Goal: Task Accomplishment & Management: Use online tool/utility

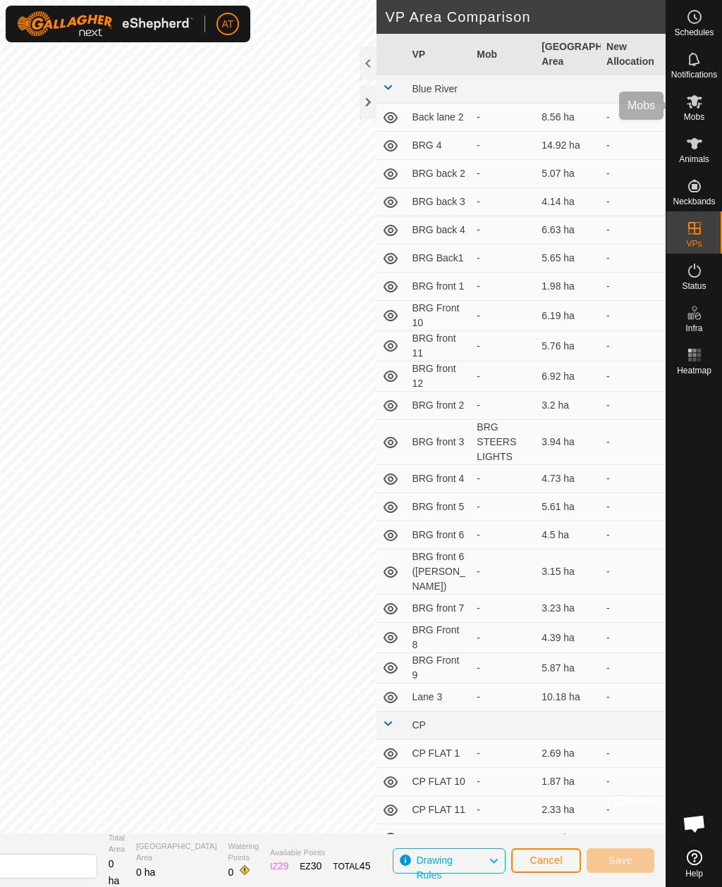
click at [700, 104] on icon at bounding box center [694, 101] width 16 height 13
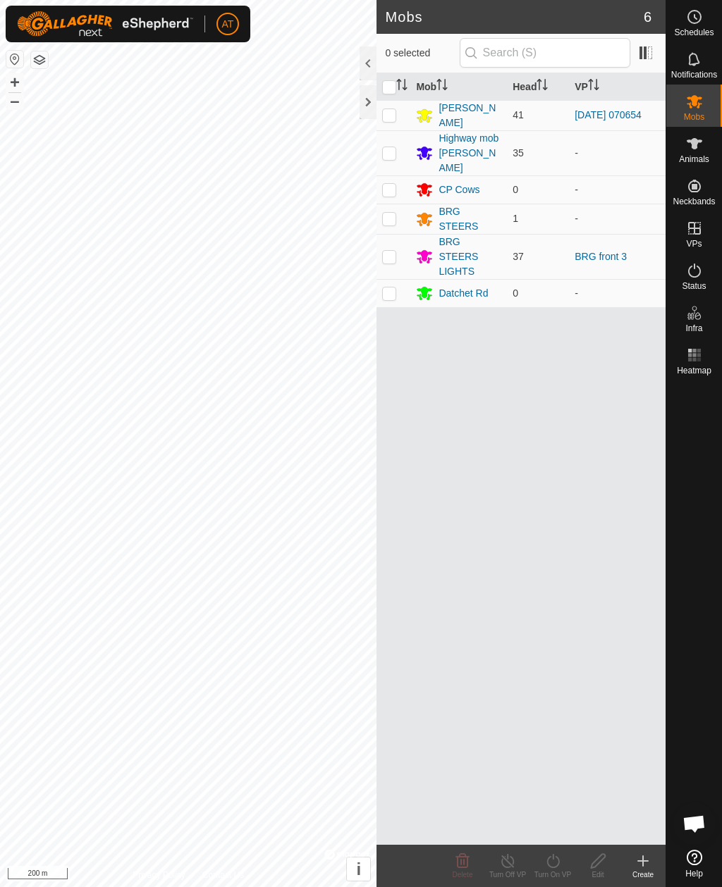
click at [386, 118] on p-checkbox at bounding box center [389, 114] width 14 height 11
checkbox input "true"
click at [634, 856] on icon at bounding box center [642, 861] width 17 height 17
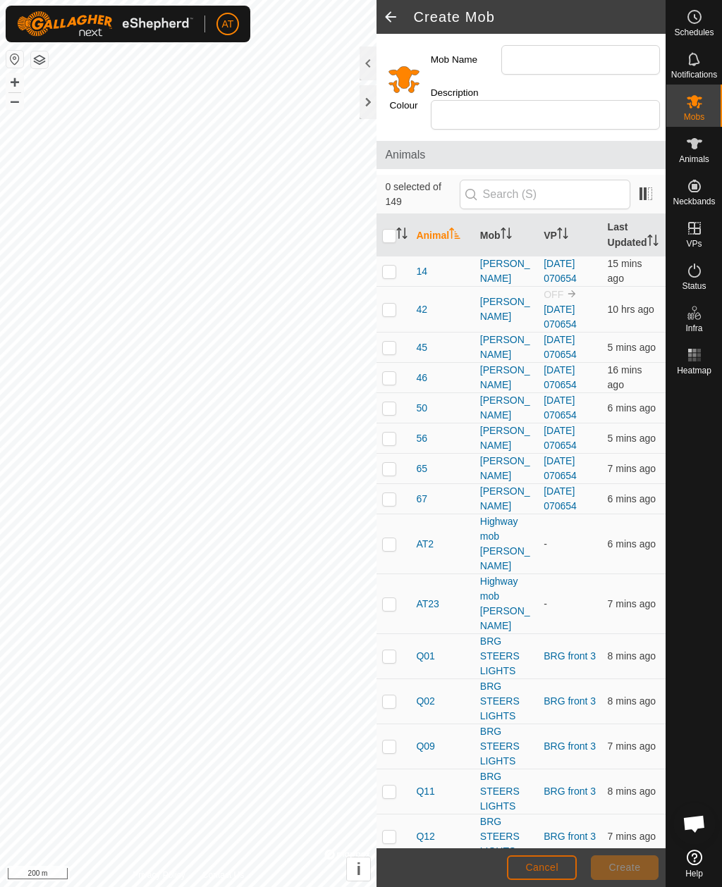
click at [541, 865] on span "Cancel" at bounding box center [541, 867] width 33 height 11
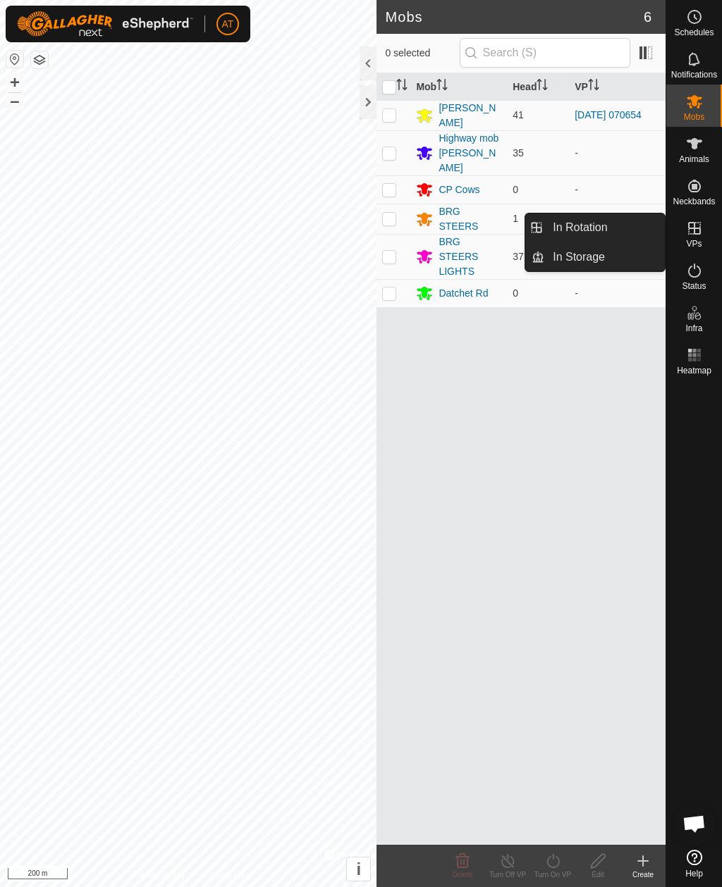
click at [610, 259] on link "In Storage" at bounding box center [604, 257] width 120 height 28
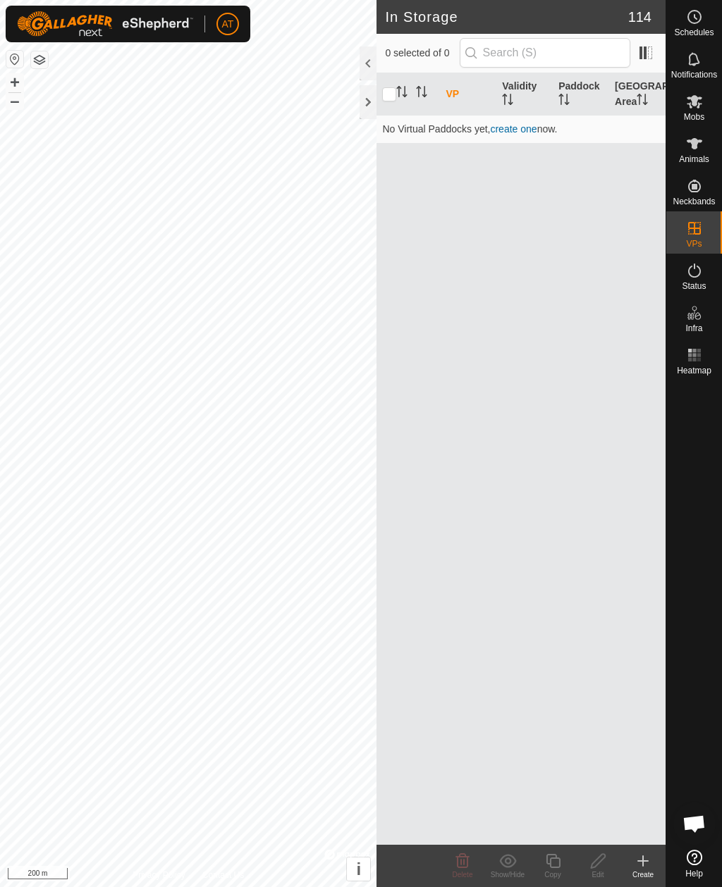
click at [640, 865] on icon at bounding box center [642, 861] width 17 height 17
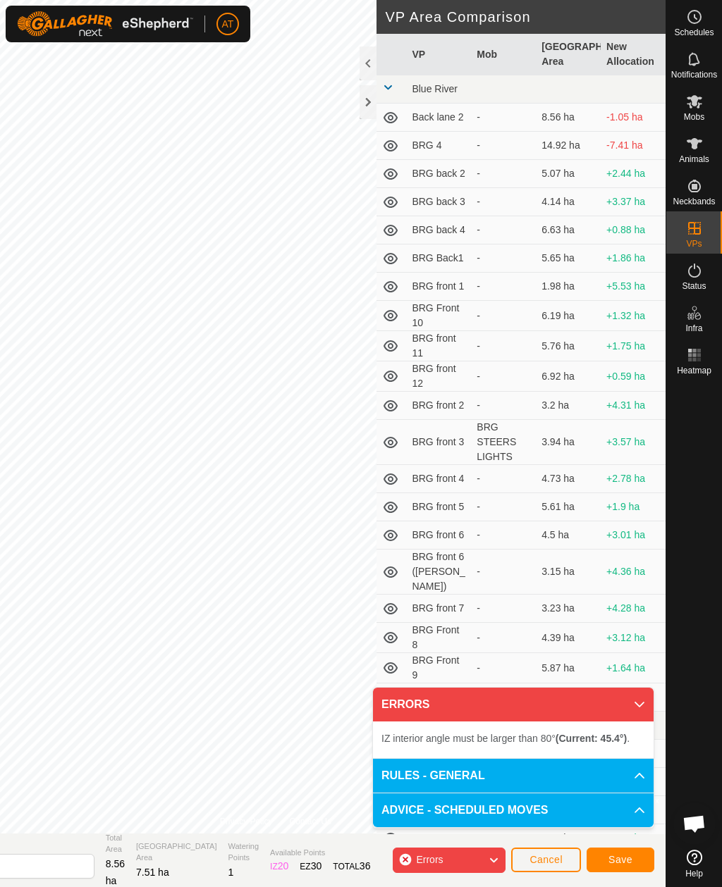
click at [359, 109] on div at bounding box center [367, 102] width 17 height 34
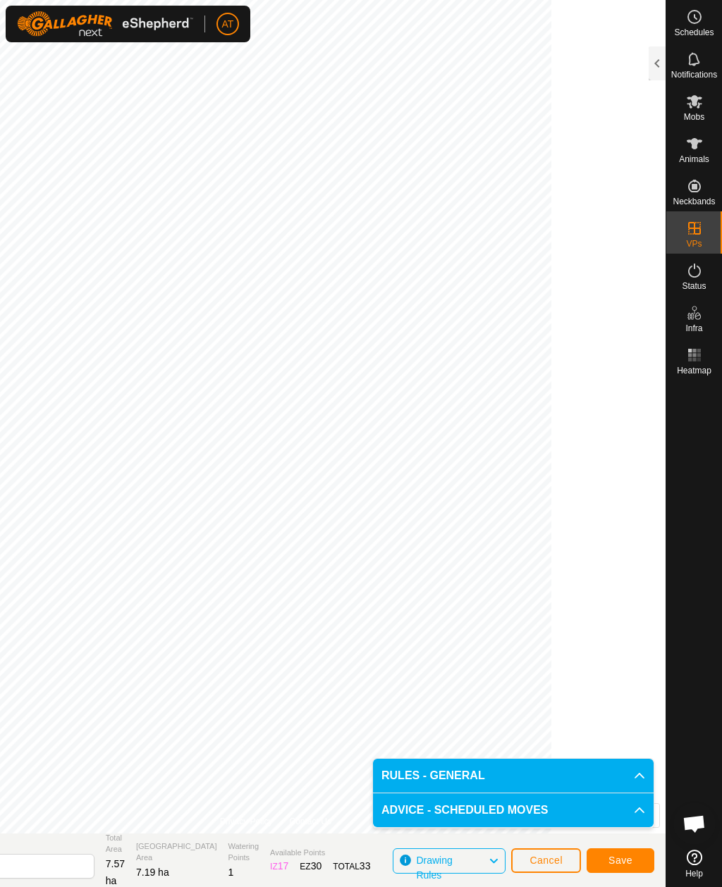
click at [617, 848] on button "Save" at bounding box center [620, 860] width 68 height 25
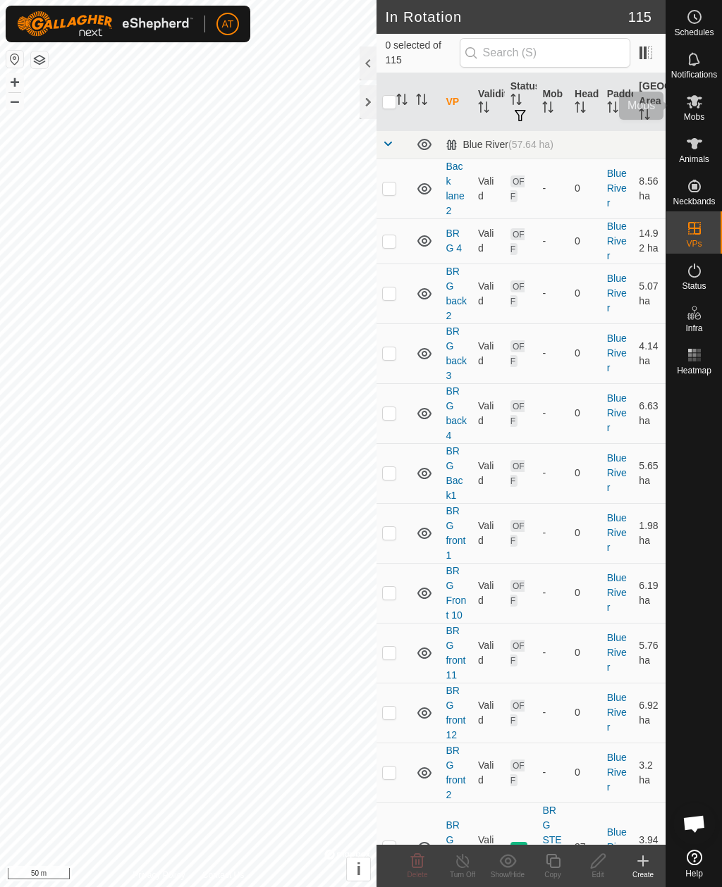
click at [693, 113] on span "Mobs" at bounding box center [694, 117] width 20 height 8
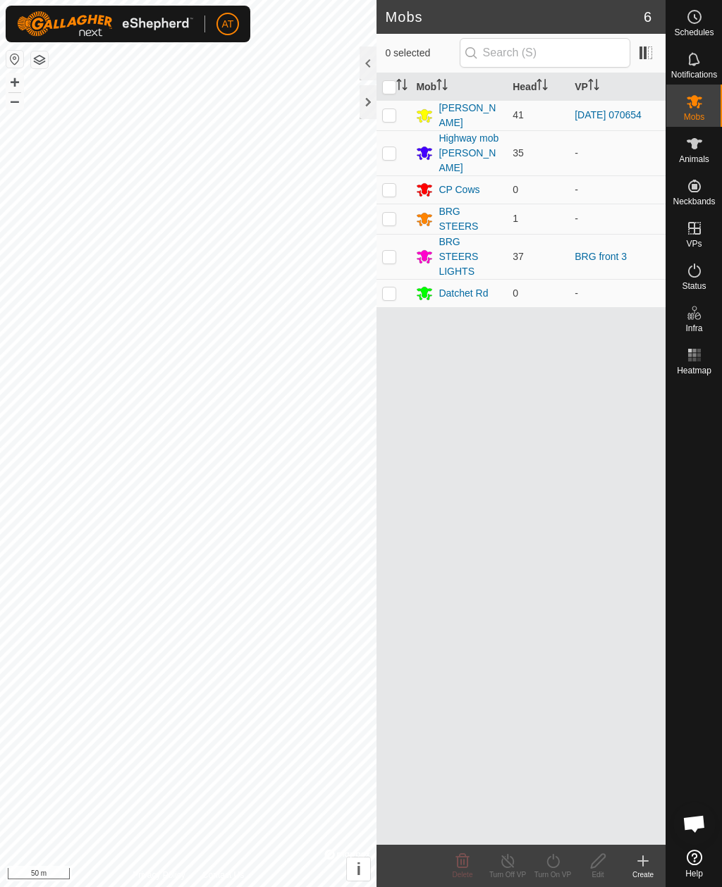
click at [397, 113] on td at bounding box center [393, 115] width 34 height 30
checkbox input "true"
click at [552, 860] on icon at bounding box center [553, 861] width 18 height 17
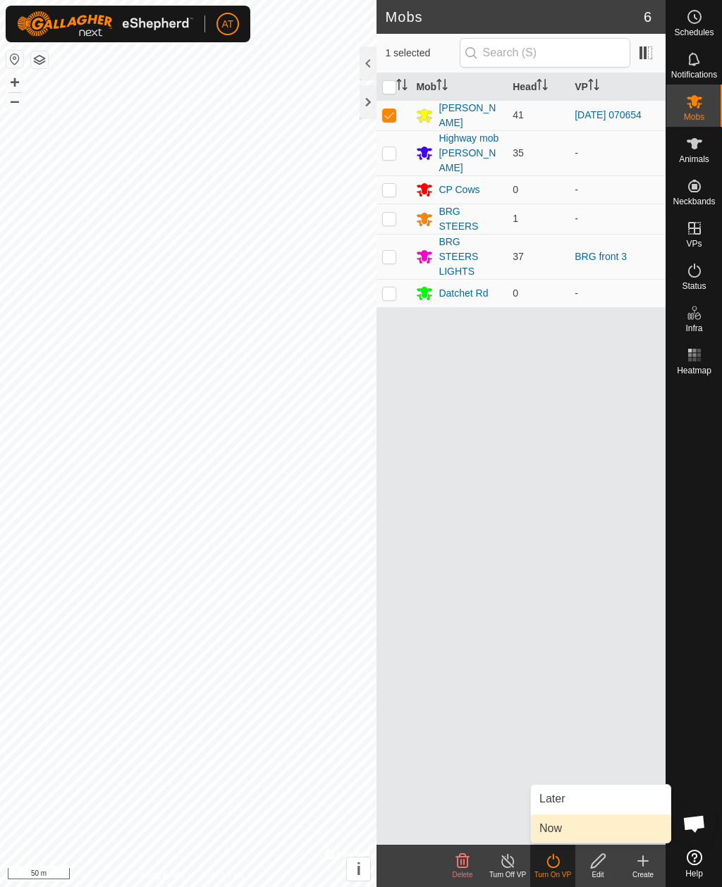
click at [557, 831] on span "Now" at bounding box center [550, 828] width 23 height 17
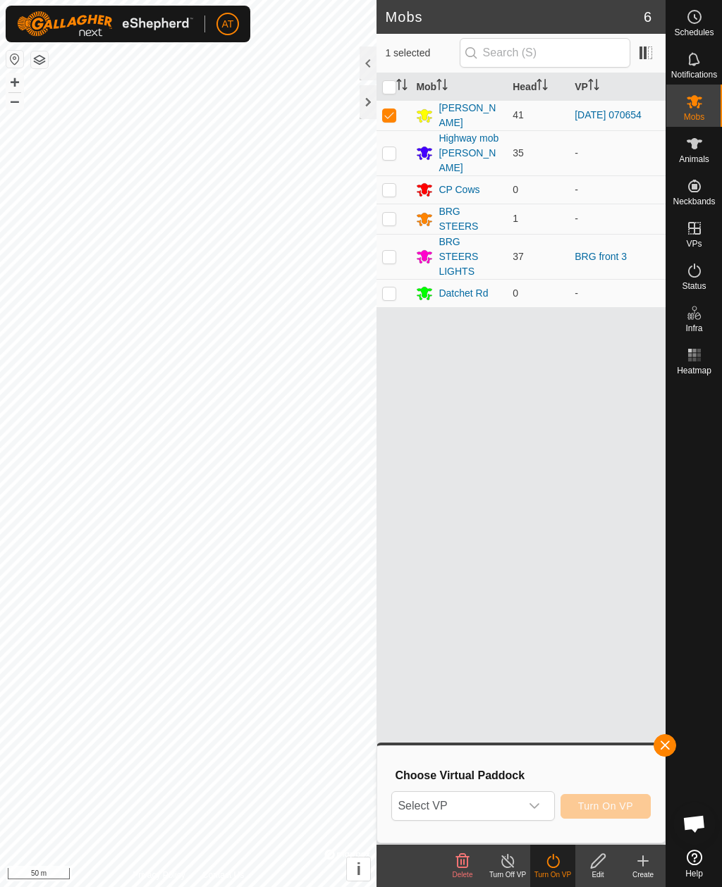
click at [476, 810] on span "Select VP" at bounding box center [456, 806] width 128 height 28
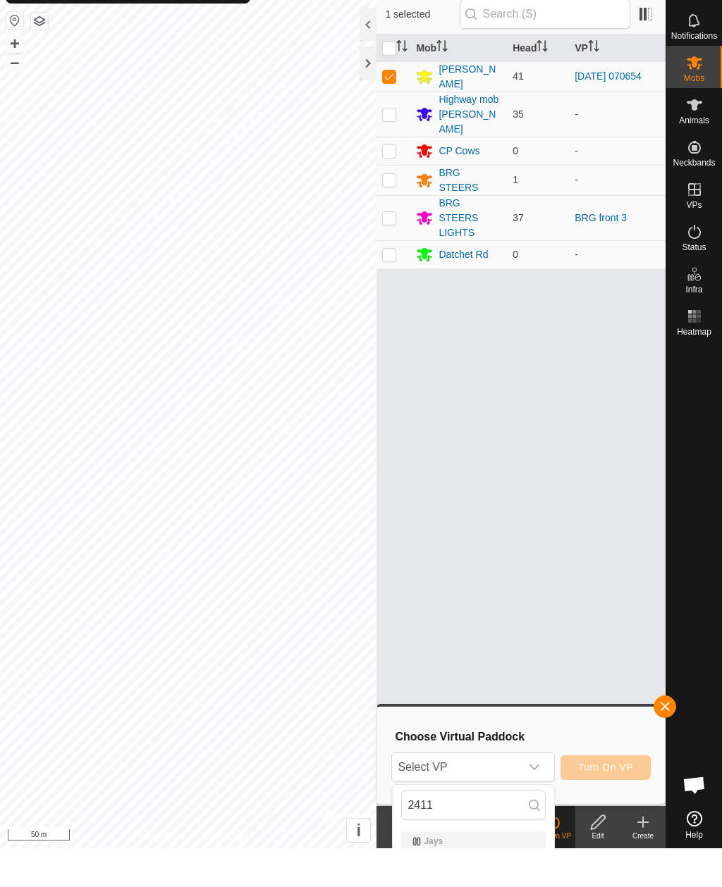
scroll to position [39, 0]
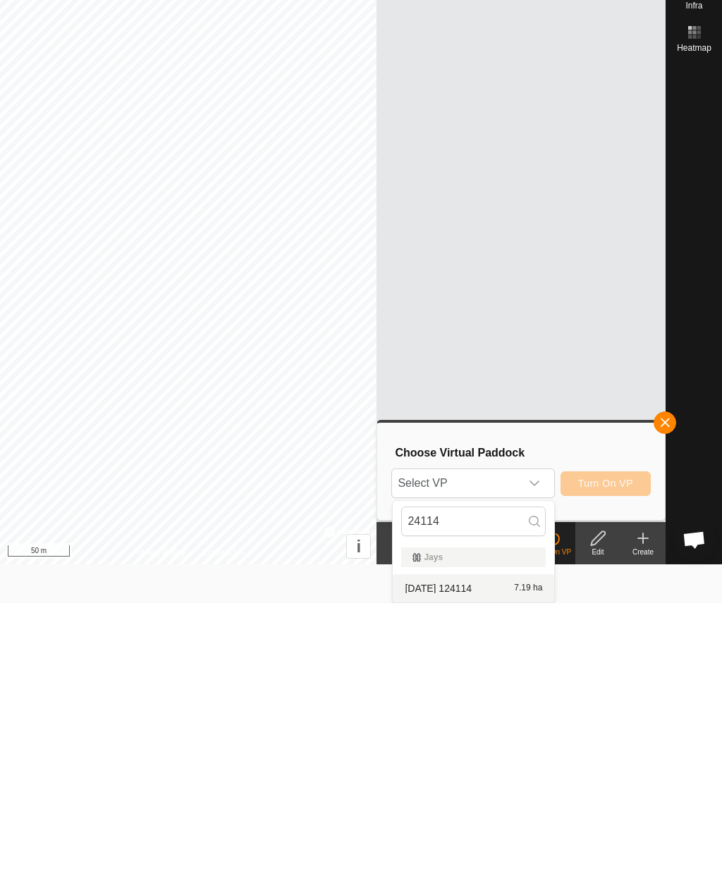
type input "24114"
click at [471, 867] on span "[DATE] 124114" at bounding box center [437, 872] width 67 height 10
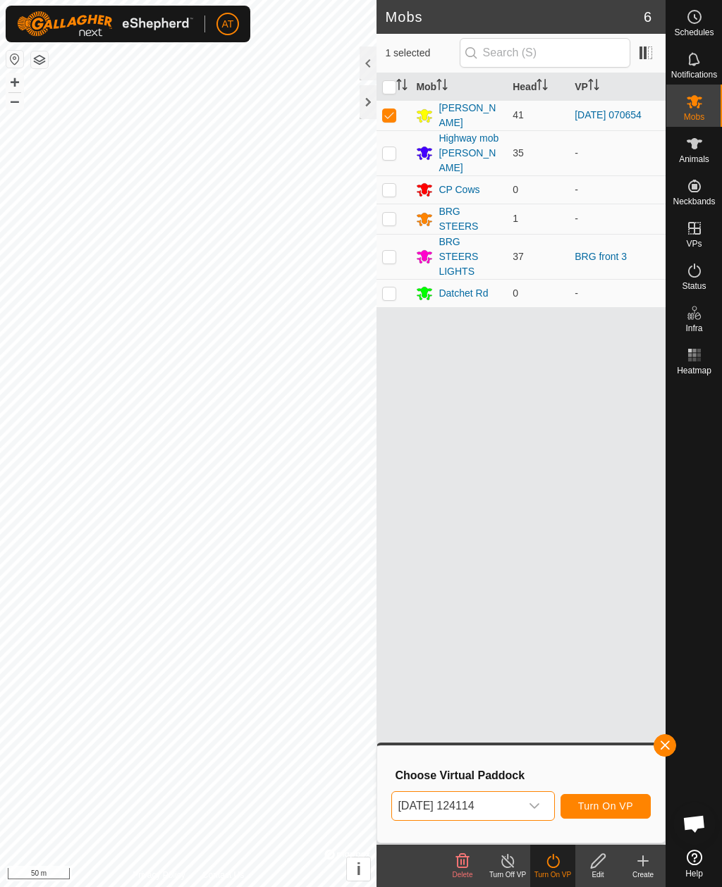
click at [614, 805] on span "Turn On VP" at bounding box center [605, 805] width 55 height 11
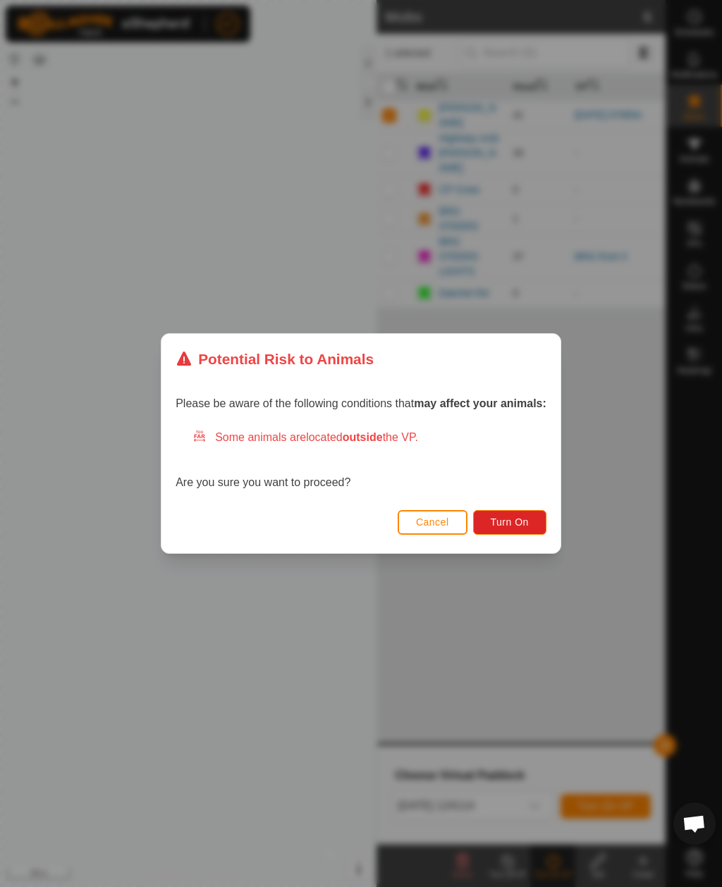
click at [525, 526] on span "Turn On" at bounding box center [509, 522] width 38 height 11
